Goal: Task Accomplishment & Management: Manage account settings

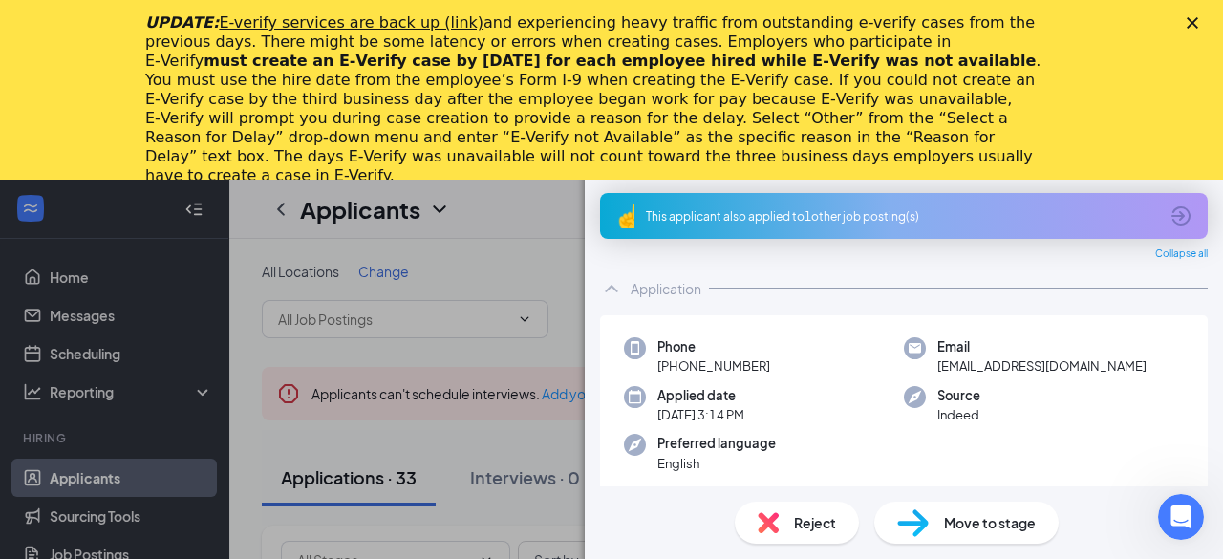
click at [1200, 22] on div "Close" at bounding box center [1196, 22] width 19 height 11
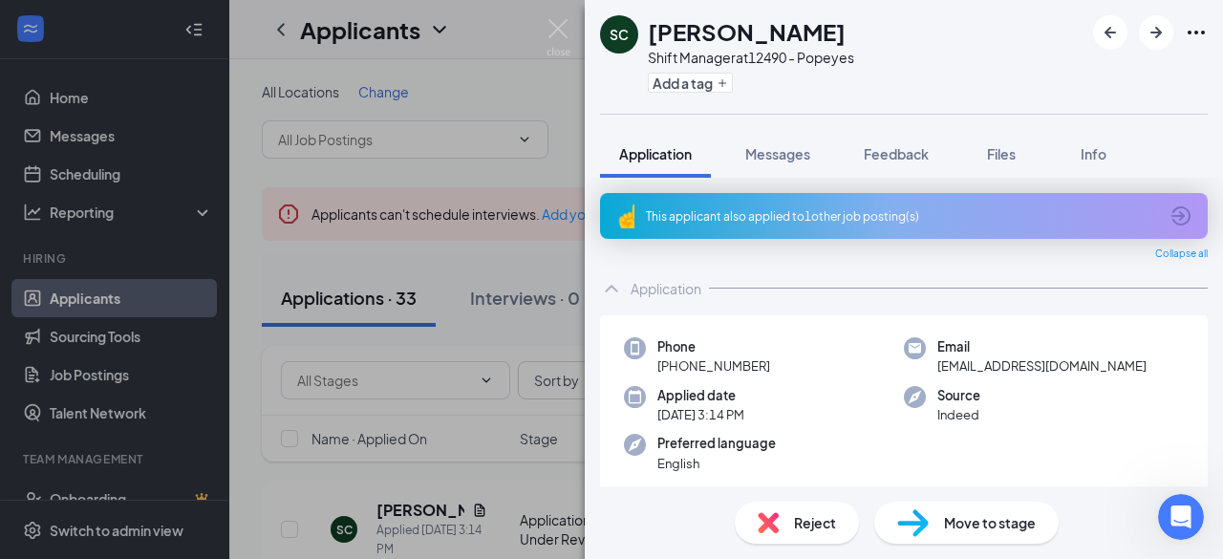
click at [541, 93] on div "SC [PERSON_NAME] Shift Manager at 12490 - Popeyes Add a tag Application Message…" at bounding box center [611, 279] width 1223 height 559
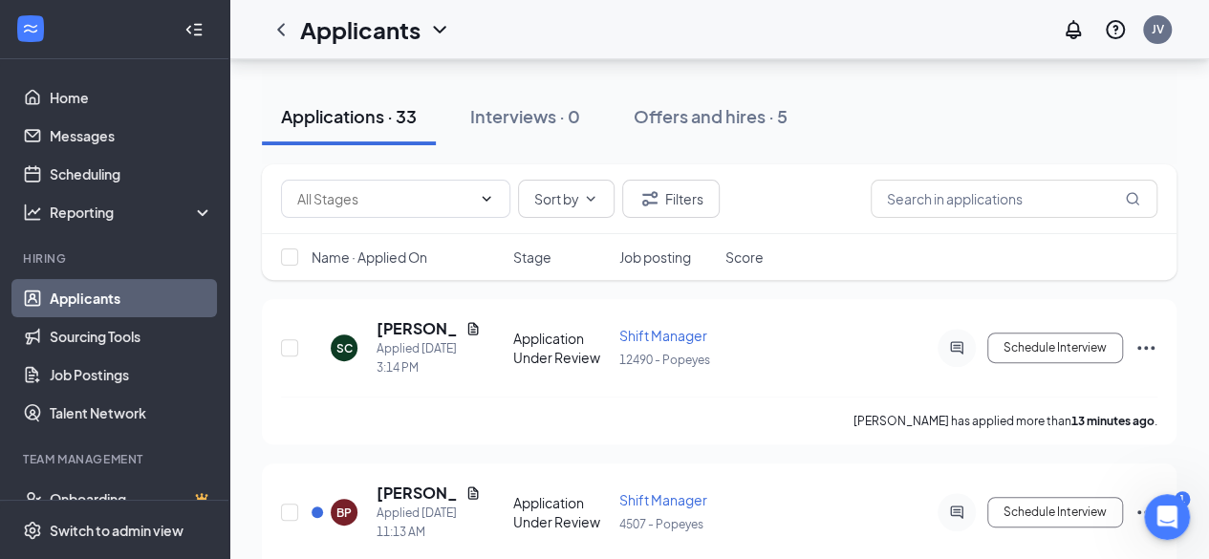
scroll to position [180, 0]
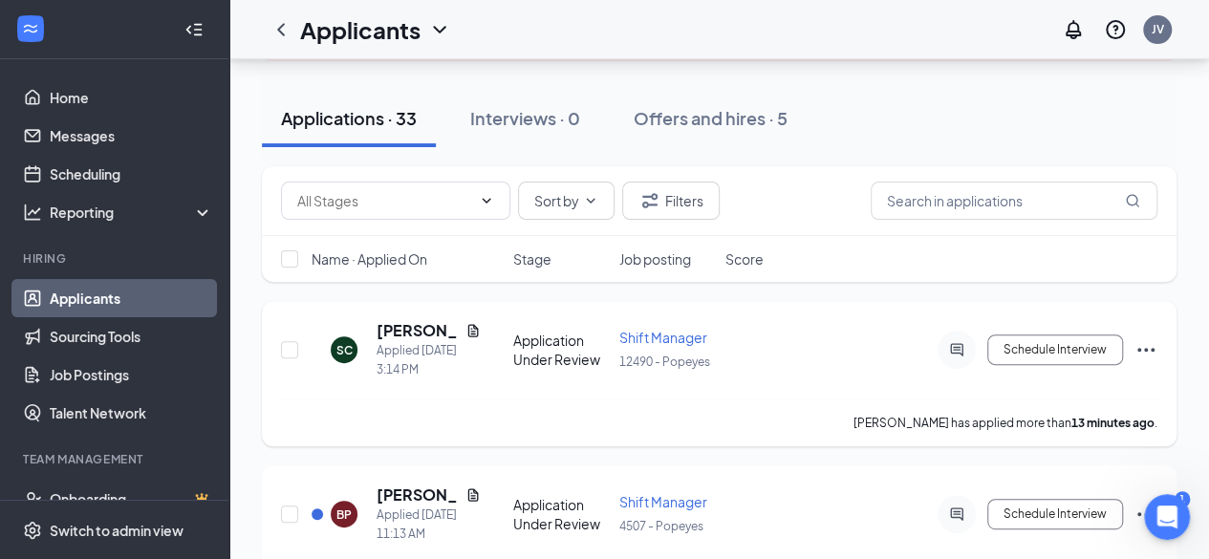
click at [682, 341] on span "Shift Manager" at bounding box center [663, 337] width 88 height 17
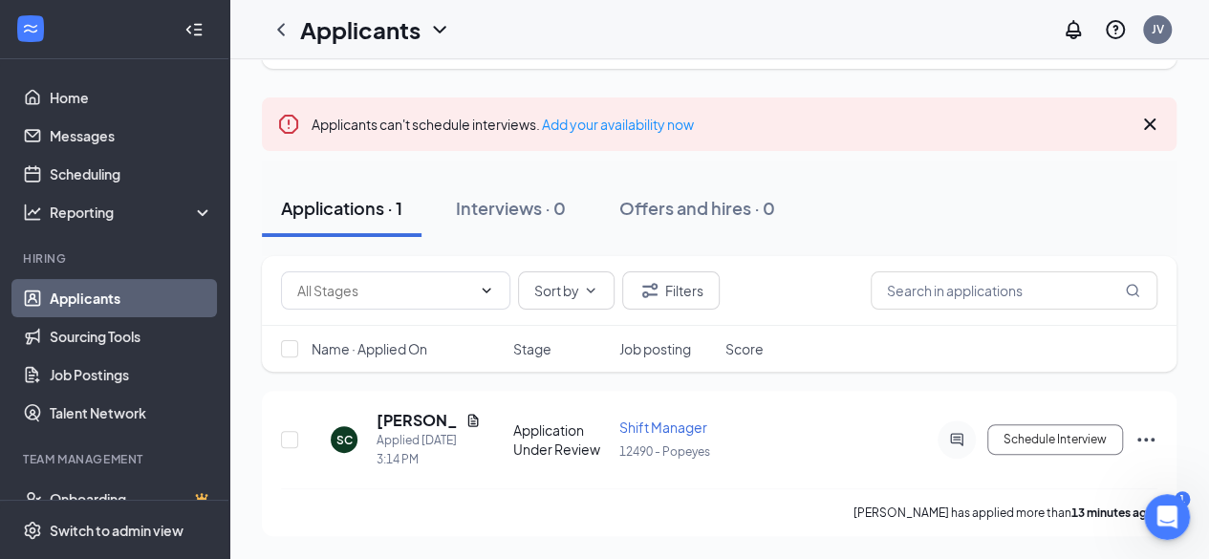
scroll to position [125, 0]
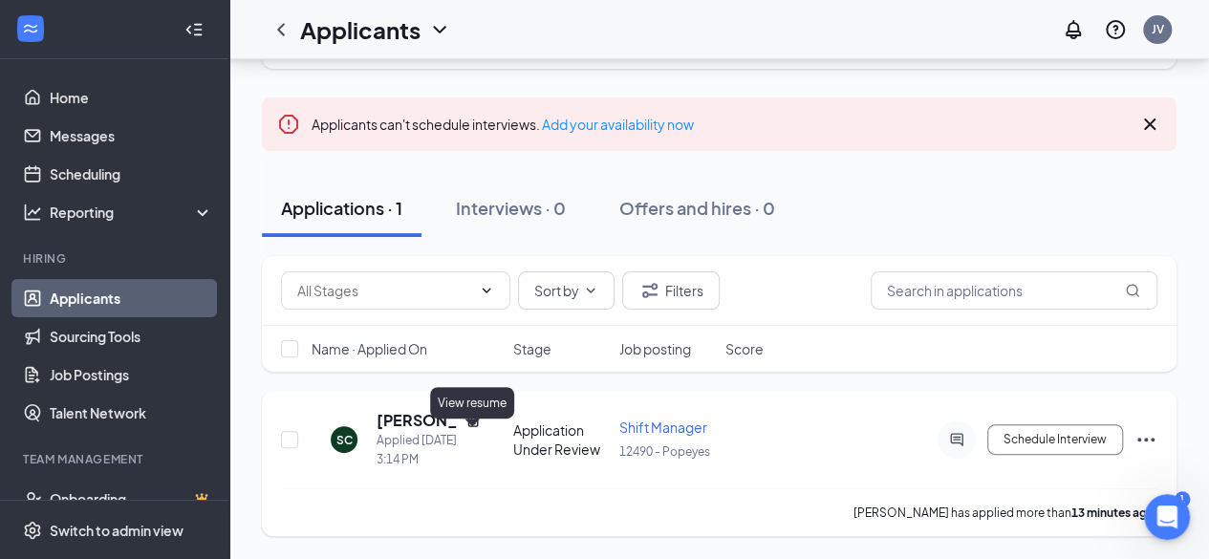
click at [470, 421] on icon "Document" at bounding box center [472, 420] width 11 height 12
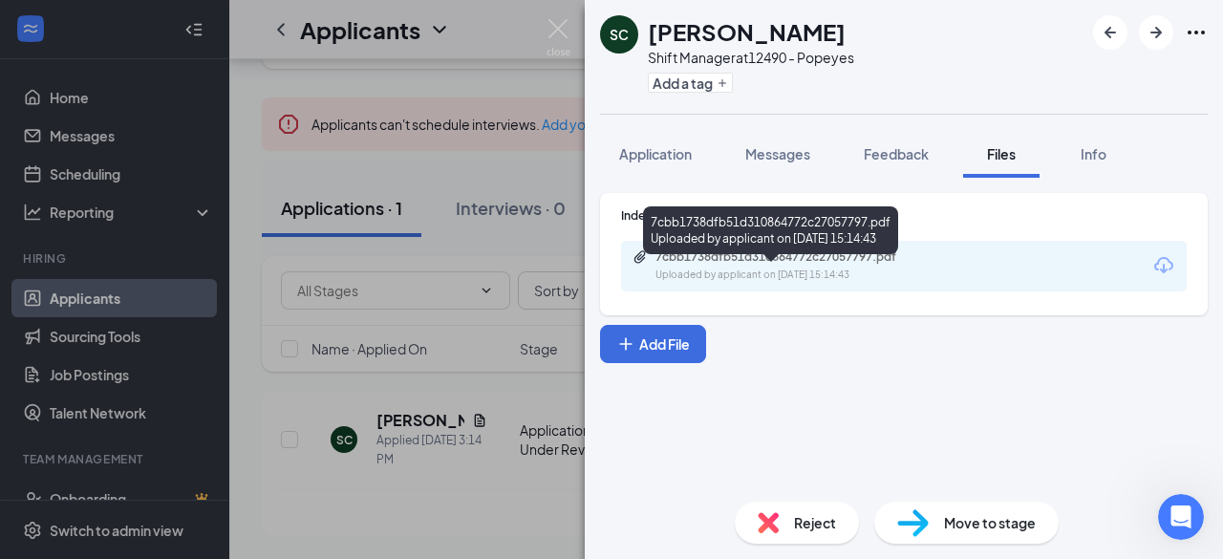
click at [793, 260] on div "7cbb1738dfb51d310864772c27057797.pdf" at bounding box center [790, 256] width 268 height 15
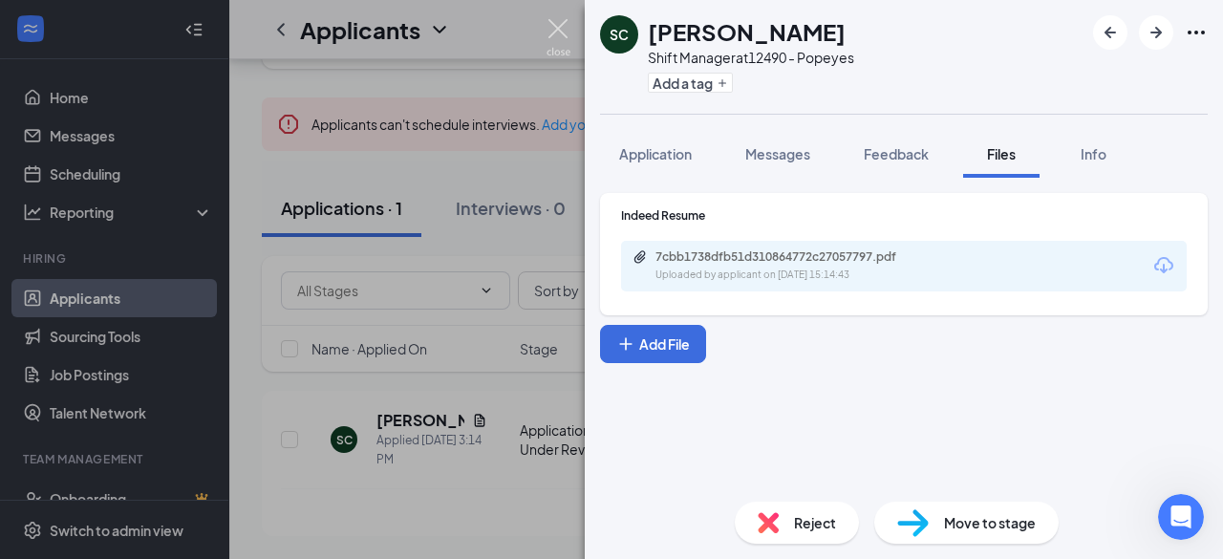
click at [547, 33] on img at bounding box center [559, 37] width 24 height 37
